Goal: Obtain resource: Obtain resource

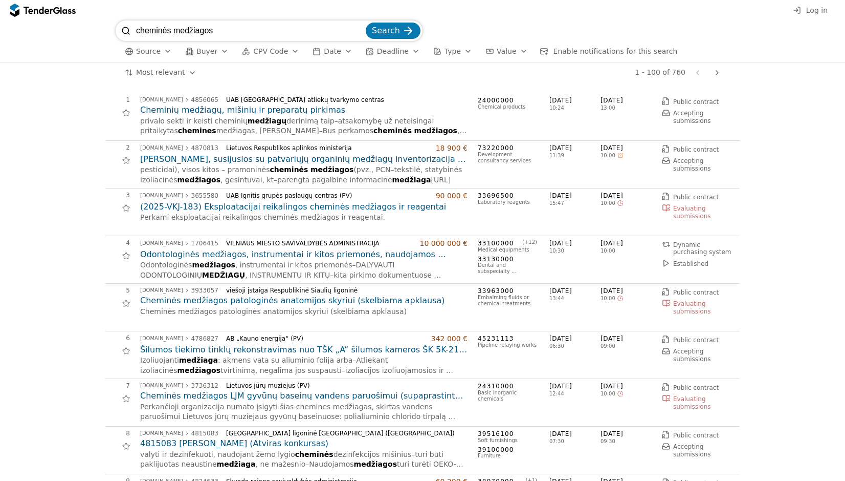
drag, startPoint x: 229, startPoint y: 35, endPoint x: 136, endPoint y: 28, distance: 92.9
click at [136, 28] on input "cheminės medžiagos" at bounding box center [250, 30] width 228 height 20
type input "baldai"
click at [366, 23] on button "Search" at bounding box center [393, 31] width 55 height 16
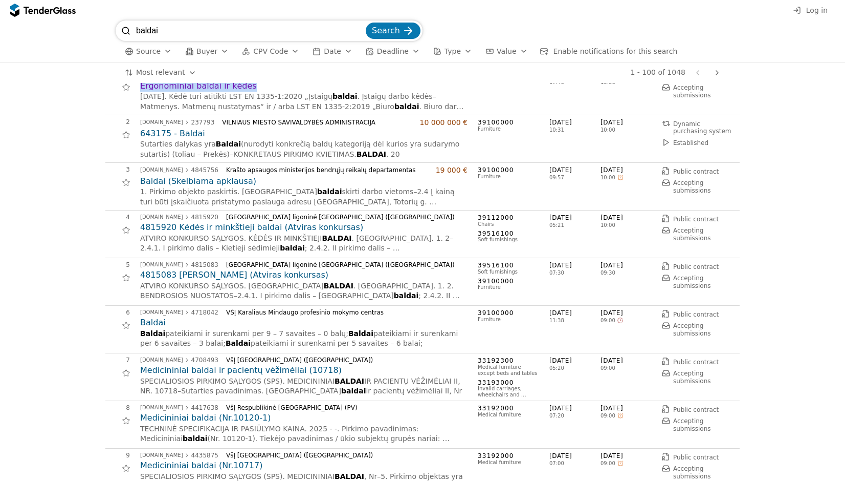
scroll to position [29, 0]
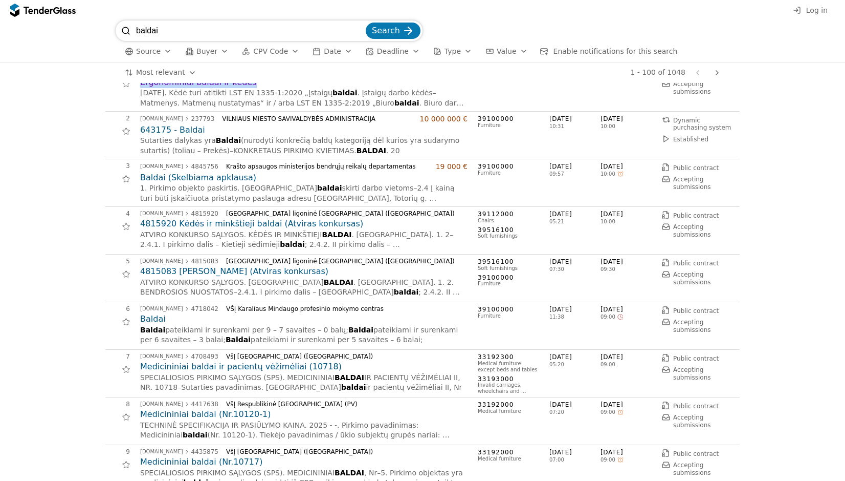
click at [266, 220] on h2 "4815920 Kėdės ir minkštieji baldai (Atviras konkursas)" at bounding box center [304, 223] width 328 height 11
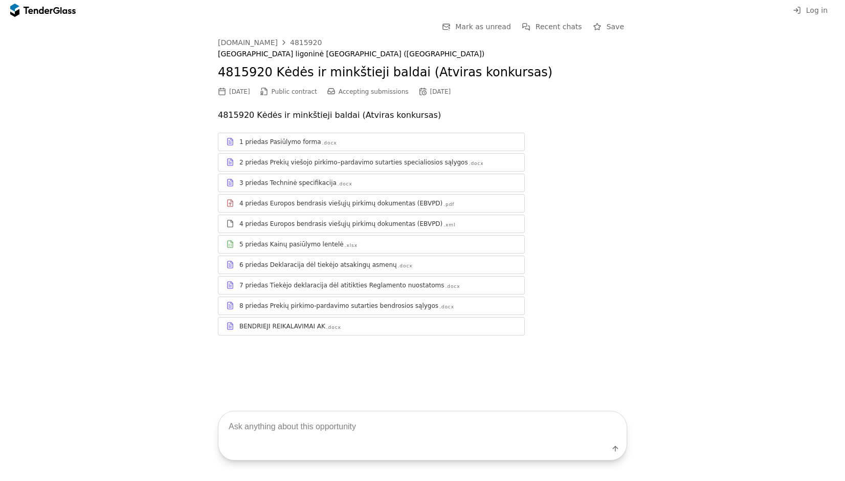
click at [305, 187] on div "3 priedas Techninė specifikacija .docx" at bounding box center [372, 182] width 306 height 13
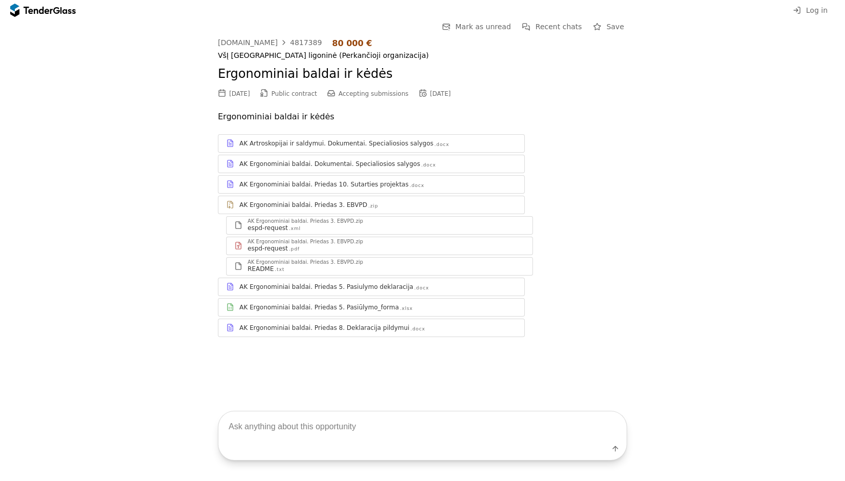
click at [383, 146] on div "AK Artroskopijai ir saldymui. Dokumentai. Specialiosios salygos" at bounding box center [336, 143] width 194 height 8
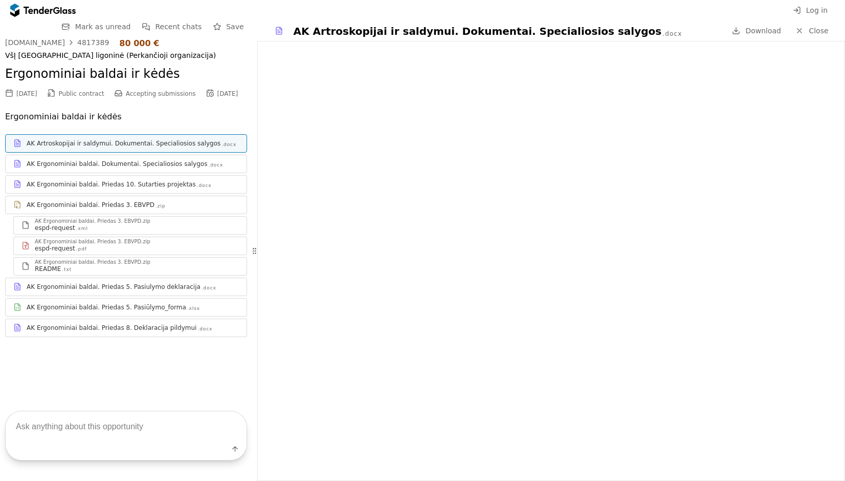
click at [121, 168] on div "AK Ergonominiai baldai. Dokumentai. Specialiosios salygos" at bounding box center [117, 164] width 181 height 8
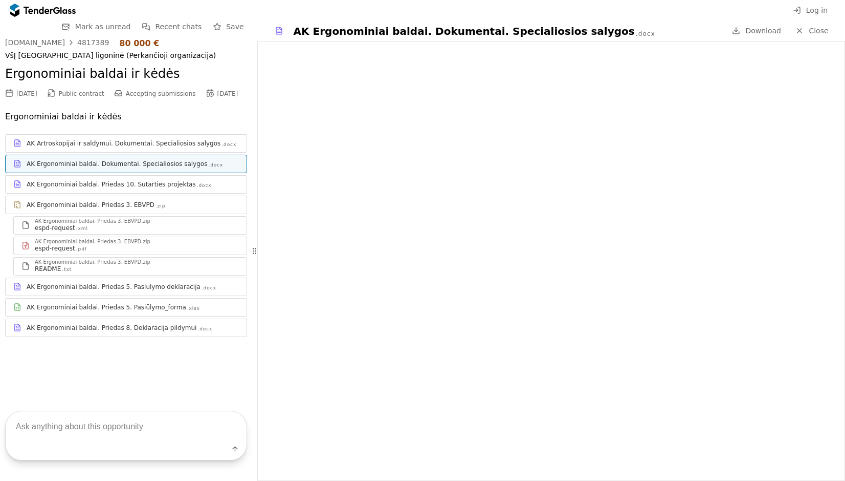
click at [156, 188] on div "AK Ergonominiai baldai. Priedas 10. Sutarties projektas" at bounding box center [111, 184] width 169 height 8
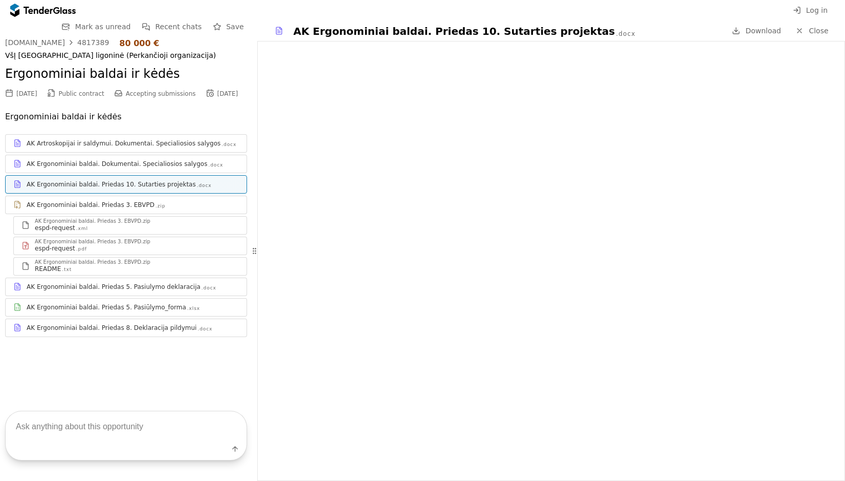
click at [141, 291] on div "AK Ergonominiai baldai. Priedas 5. Pasiulymo deklaracija" at bounding box center [114, 286] width 174 height 8
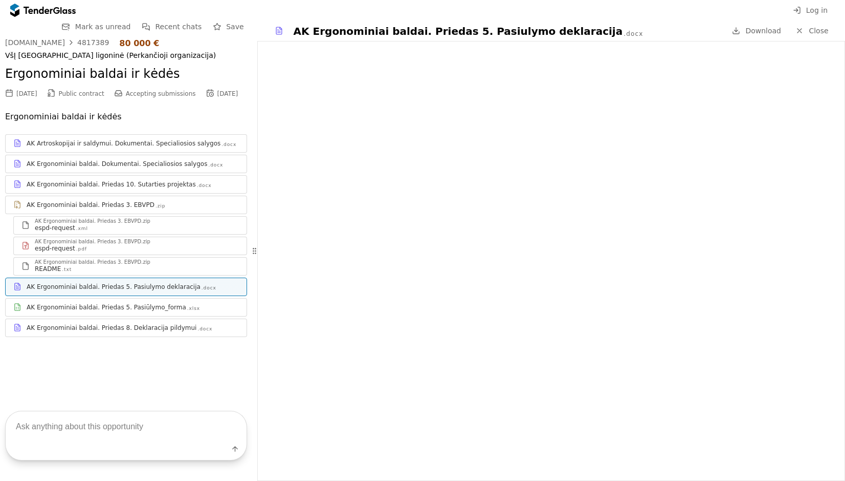
click at [146, 311] on div "AK Ergonominiai baldai. Priedas 5. Pasiūlymo_forma" at bounding box center [107, 307] width 160 height 8
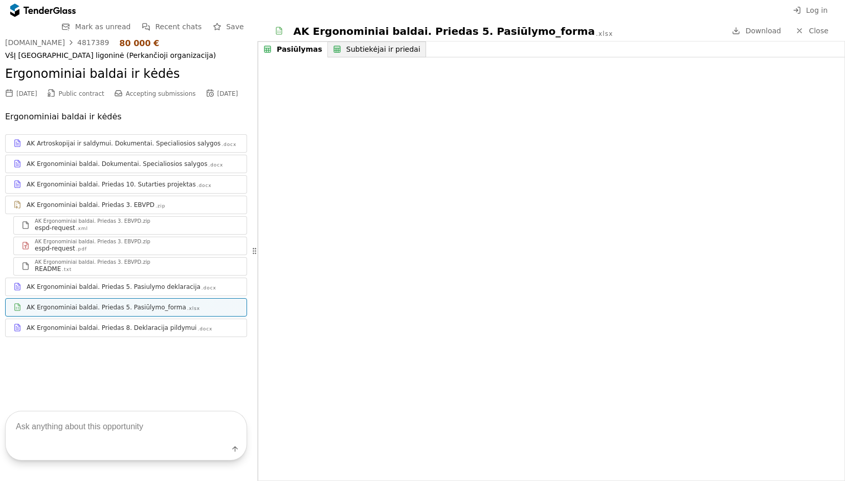
click at [150, 332] on div "AK Ergonominiai baldai. Priedas 8. Deklaracija pildymui" at bounding box center [112, 327] width 170 height 8
